Goal: Information Seeking & Learning: Check status

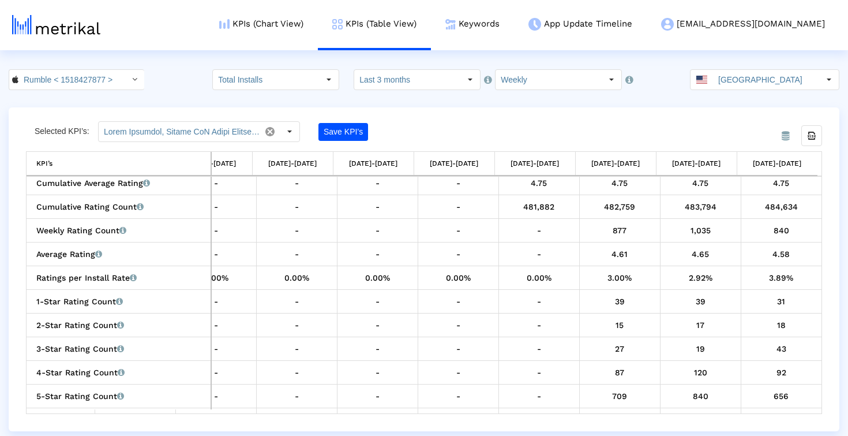
click at [788, 282] on div "3.89%" at bounding box center [782, 277] width 73 height 15
click at [62, 84] on input "Rumble < 1518427877 >" at bounding box center [70, 80] width 104 height 20
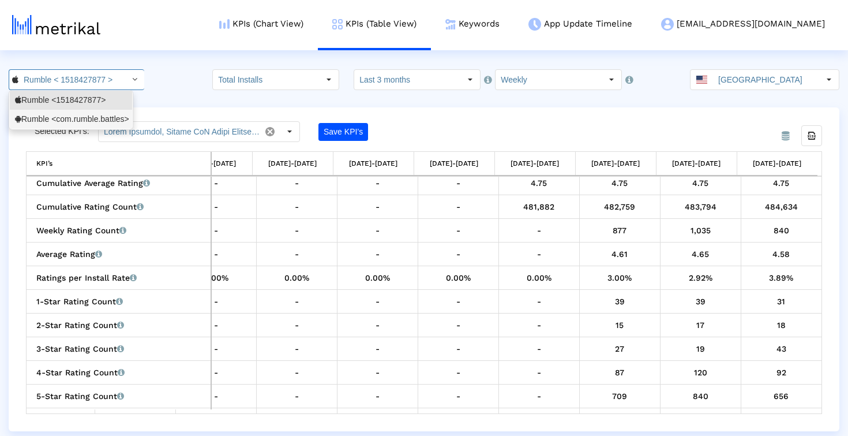
click at [63, 122] on div "Rumble <com.rumble.battles>" at bounding box center [71, 119] width 112 height 11
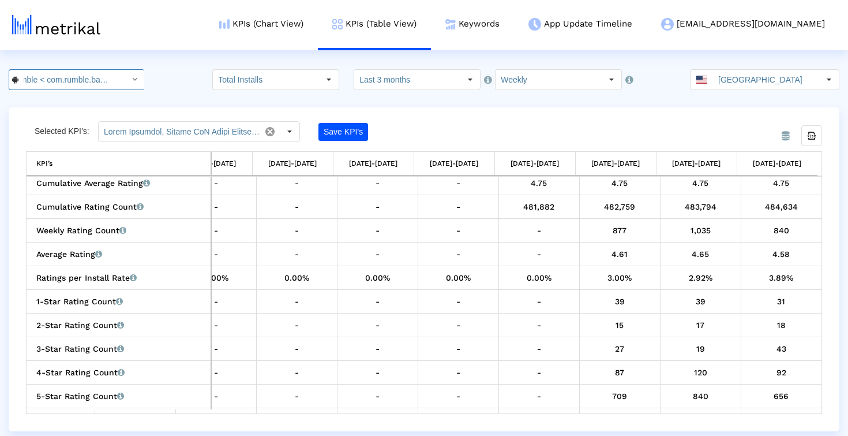
click at [99, 73] on input "Rumble < com.rumble.battles >" at bounding box center [70, 80] width 104 height 20
click at [103, 119] on div "Rumble <com.rumble.battles>" at bounding box center [71, 119] width 112 height 11
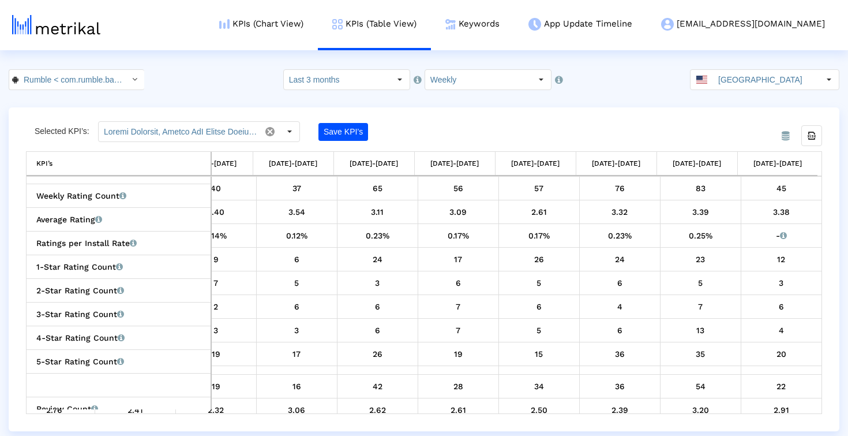
scroll to position [0, 443]
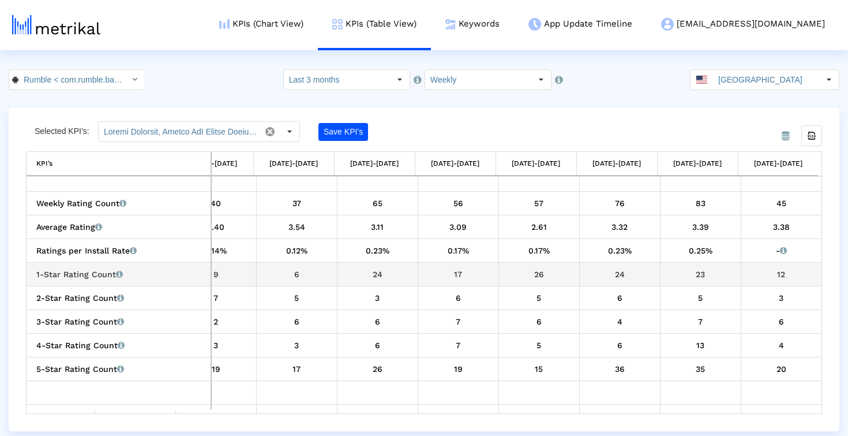
drag, startPoint x: 787, startPoint y: 276, endPoint x: 640, endPoint y: 276, distance: 147.1
click at [640, 276] on tr "1-Star Rating Count Number of 1-star ratings that the app received in that time…" at bounding box center [204, 274] width 1235 height 24
click at [640, 276] on div "24" at bounding box center [620, 274] width 72 height 15
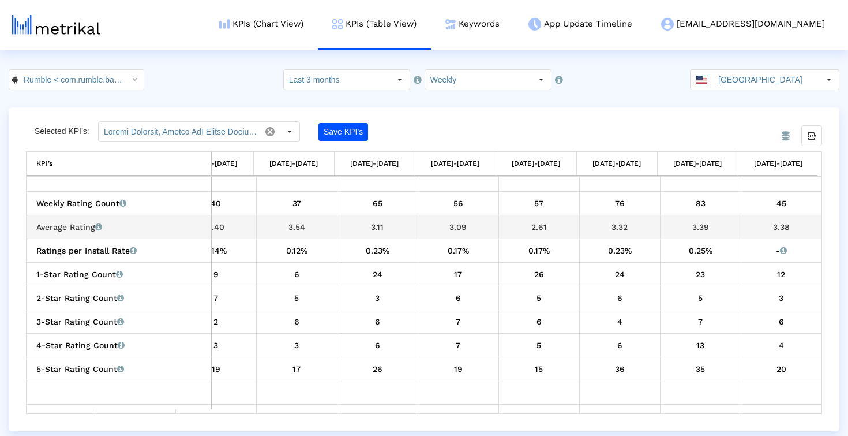
click at [764, 226] on div "3.38" at bounding box center [782, 226] width 73 height 15
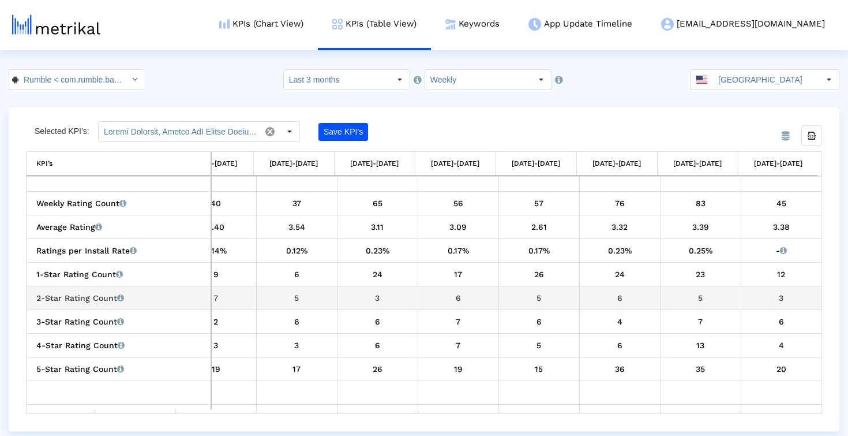
click at [769, 297] on div "3" at bounding box center [782, 297] width 73 height 15
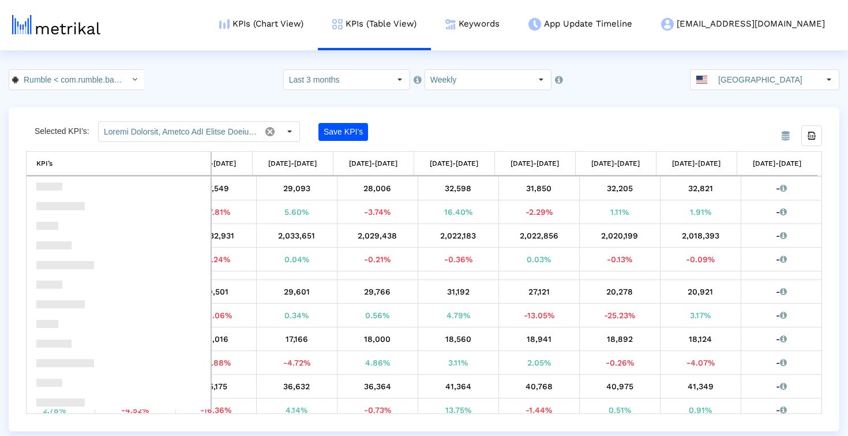
scroll to position [0, 0]
